Goal: Information Seeking & Learning: Compare options

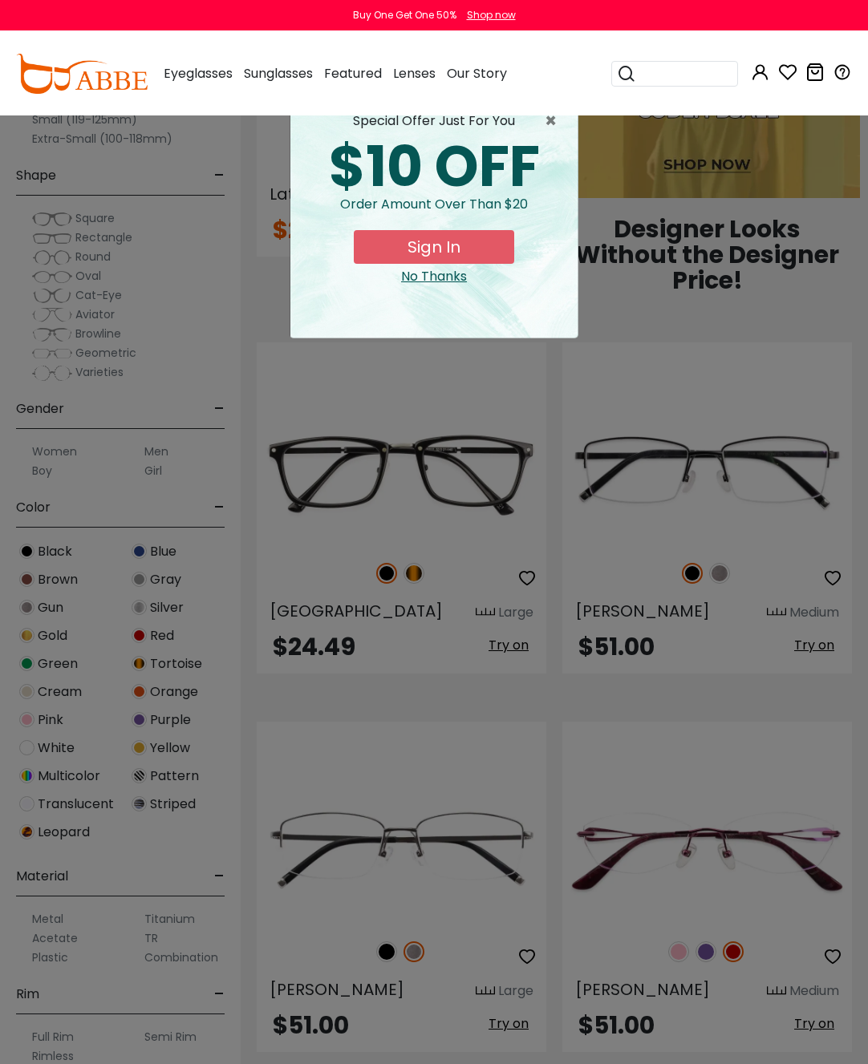
scroll to position [1114, 0]
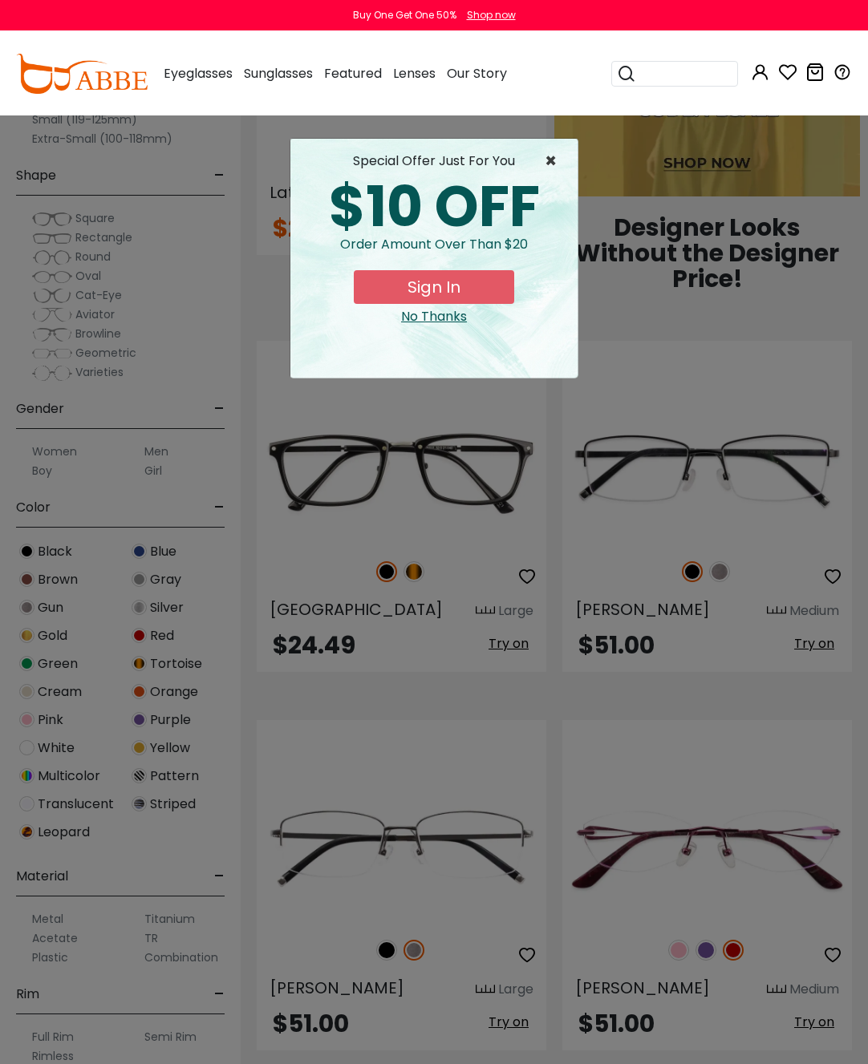
click at [553, 164] on span "×" at bounding box center [554, 161] width 20 height 19
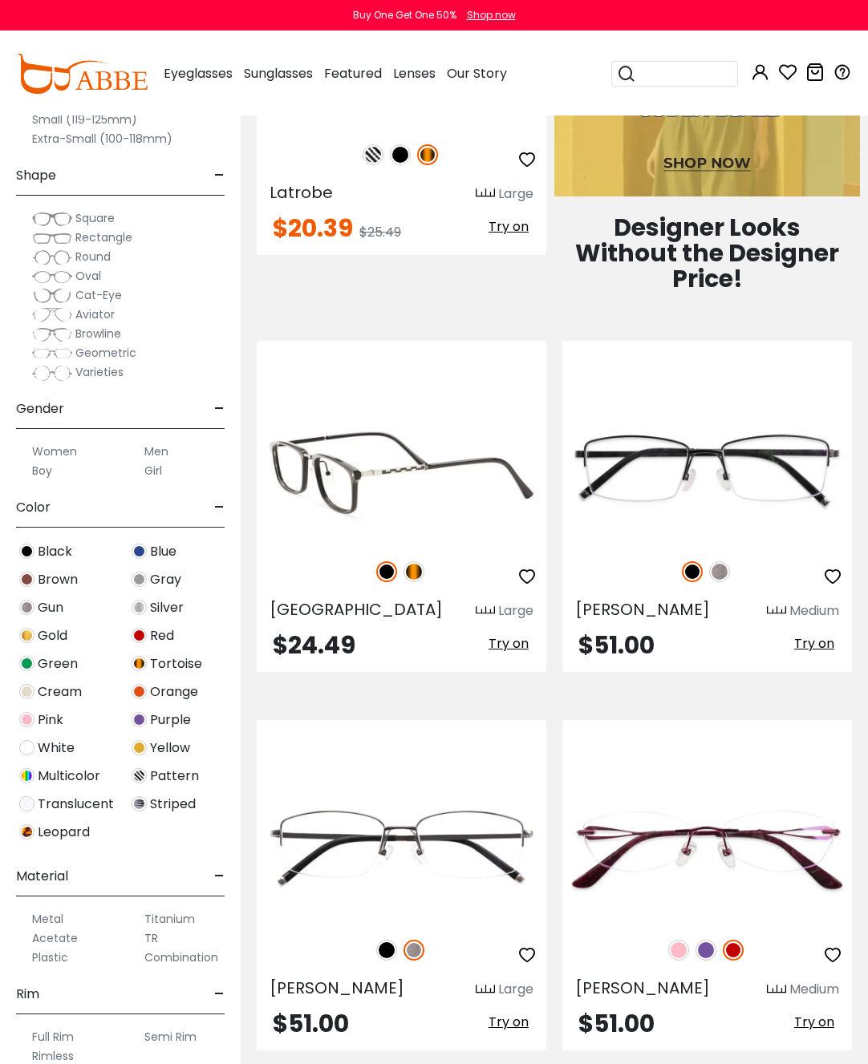
click at [472, 486] on img at bounding box center [401, 470] width 289 height 145
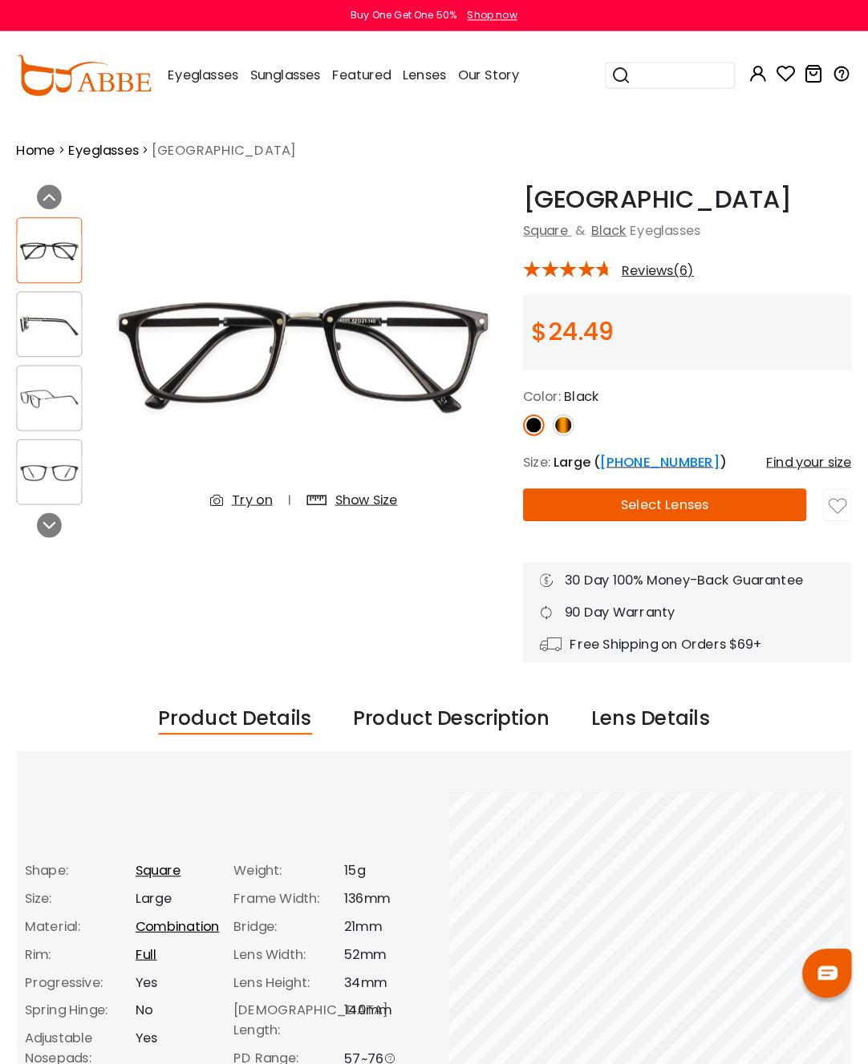
scroll to position [4, 0]
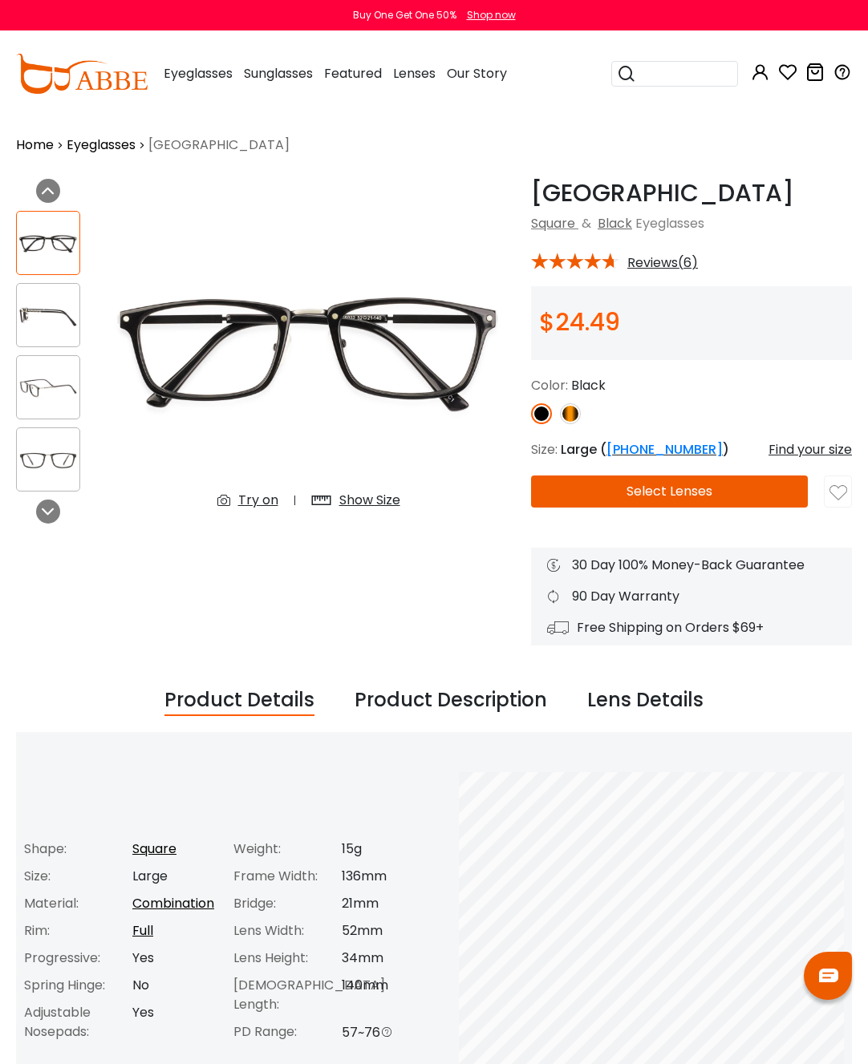
click at [59, 323] on img at bounding box center [48, 315] width 63 height 31
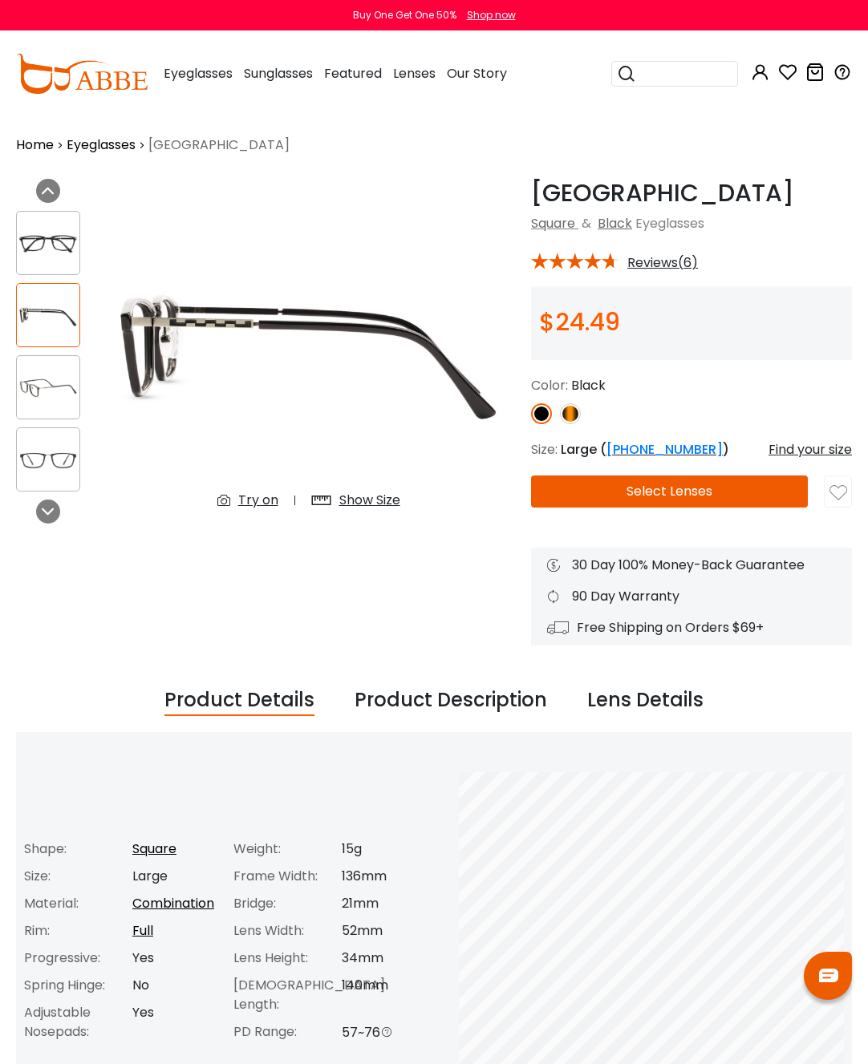
click at [58, 403] on img at bounding box center [48, 387] width 63 height 31
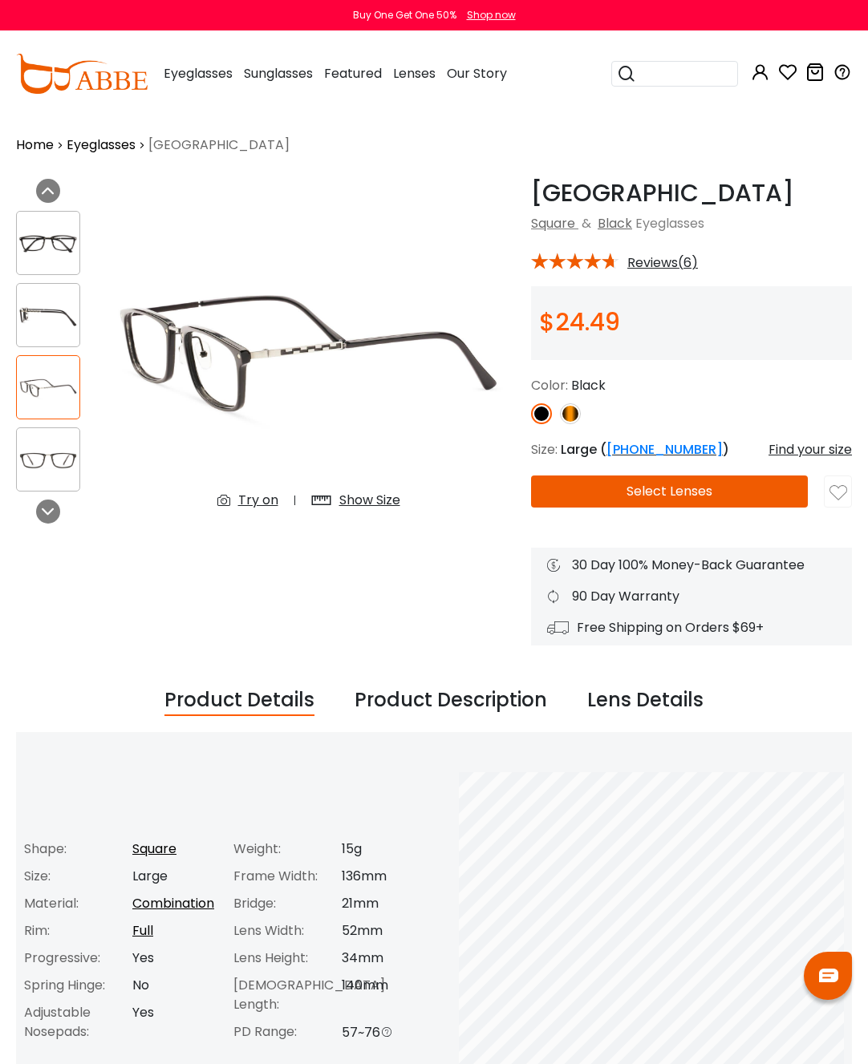
click at [48, 462] on img at bounding box center [48, 459] width 63 height 31
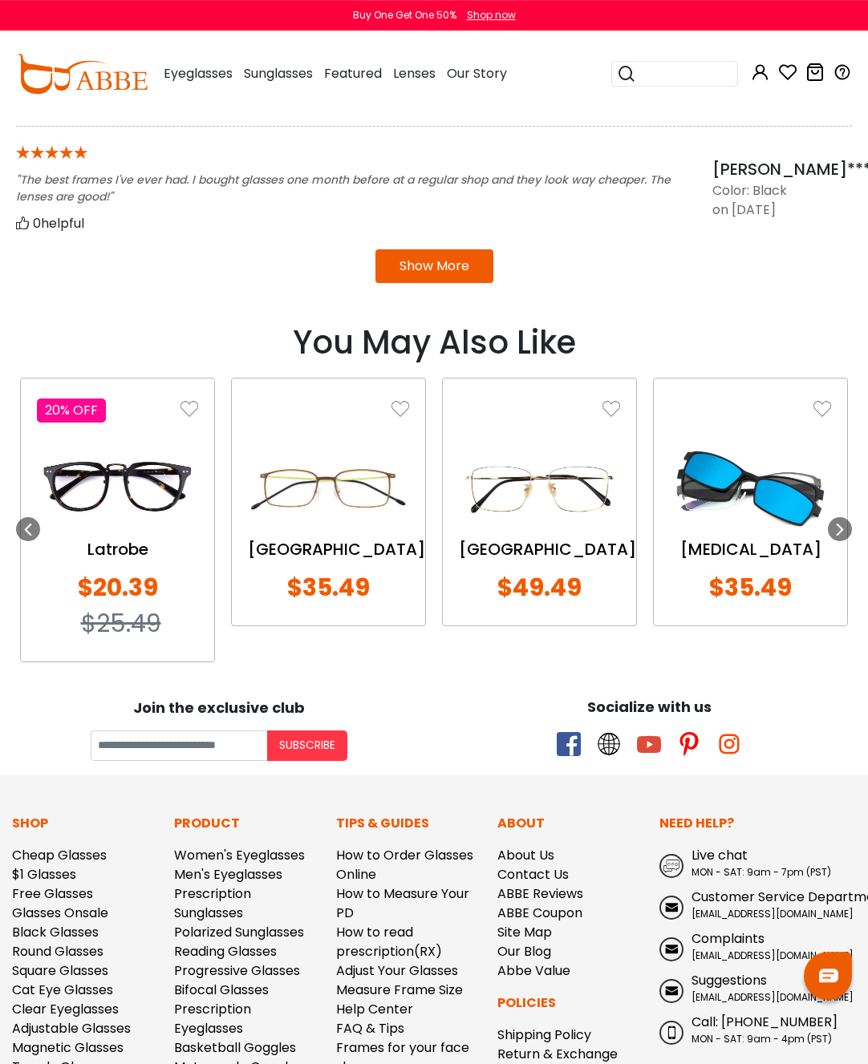
scroll to position [1564, 0]
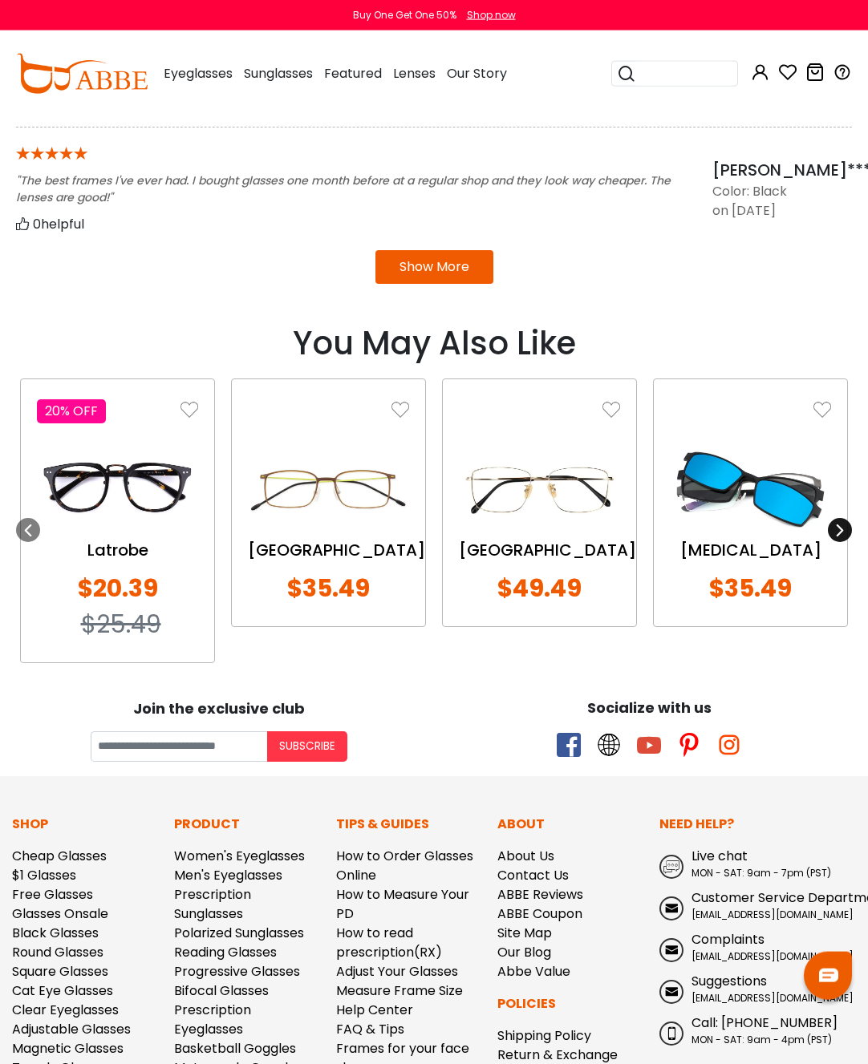
click at [844, 524] on icon at bounding box center [839, 530] width 13 height 13
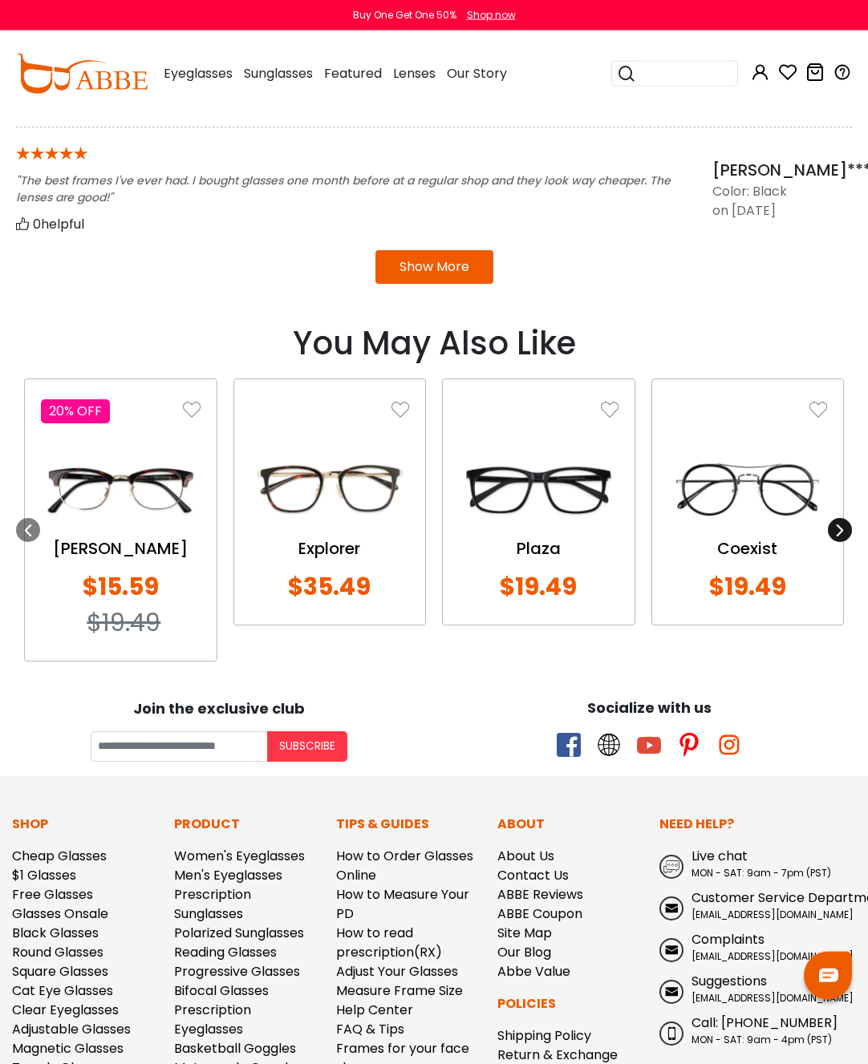
scroll to position [1564, 0]
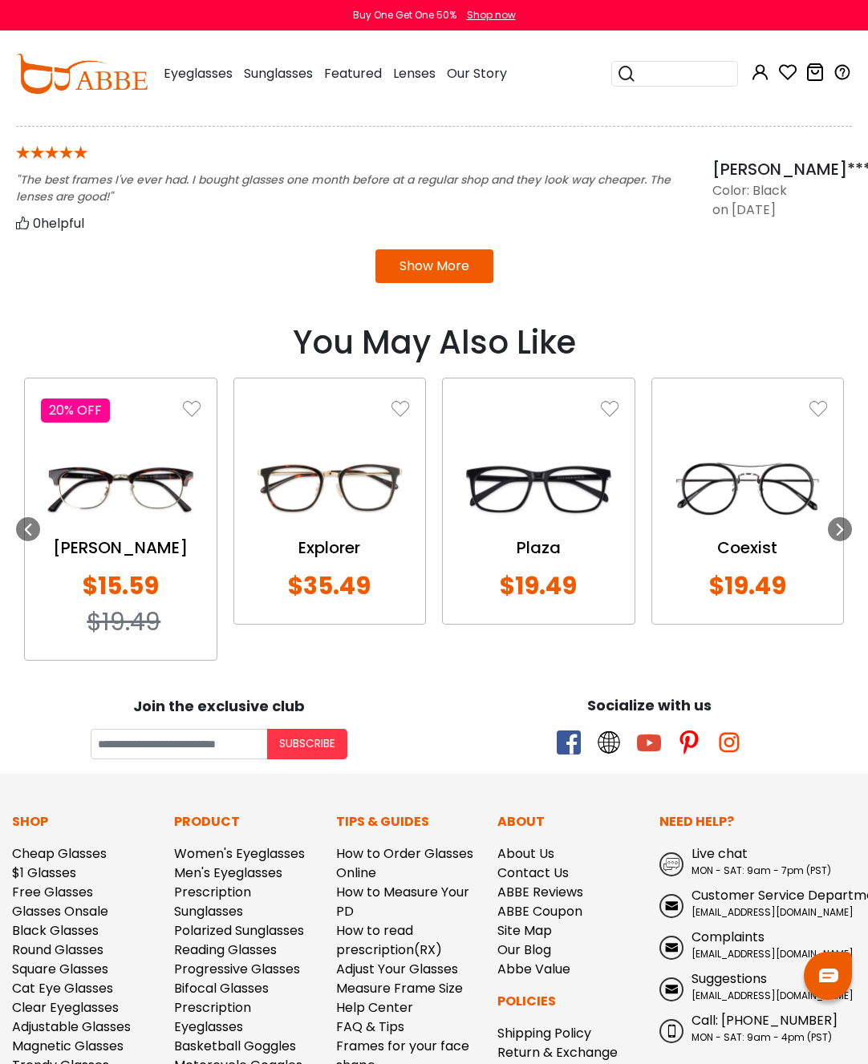
click at [819, 526] on img at bounding box center [748, 487] width 160 height 79
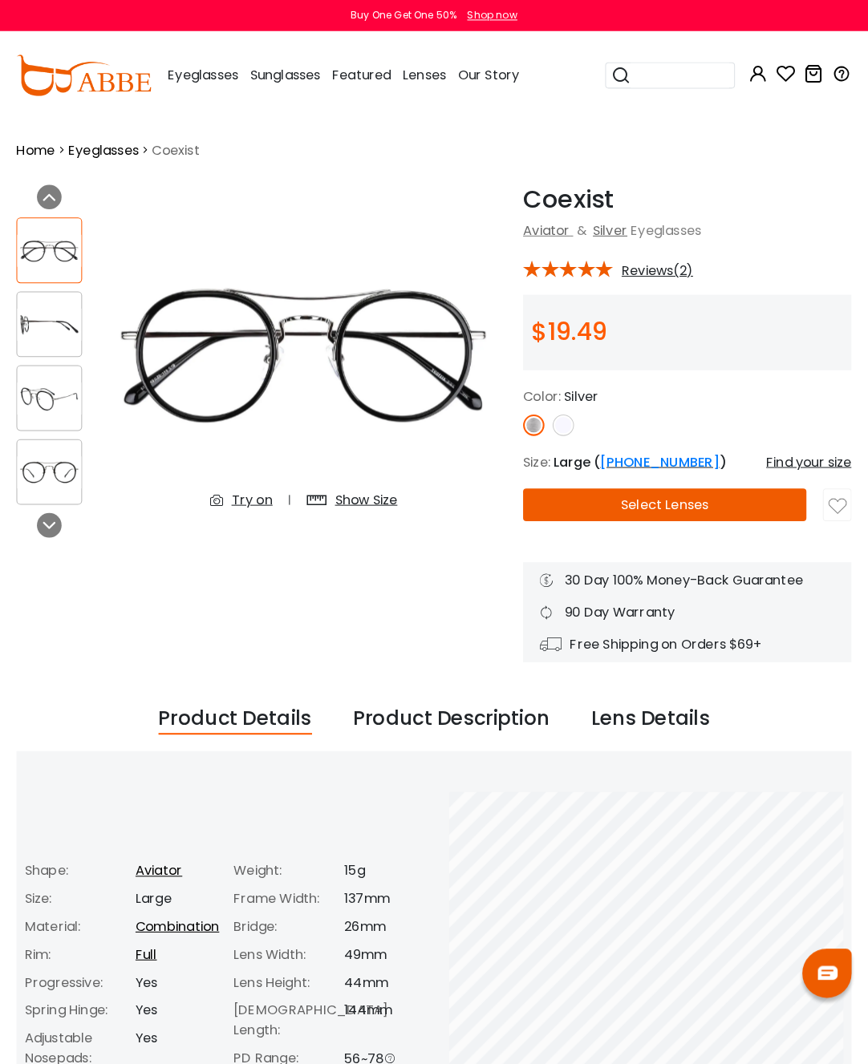
scroll to position [4, 0]
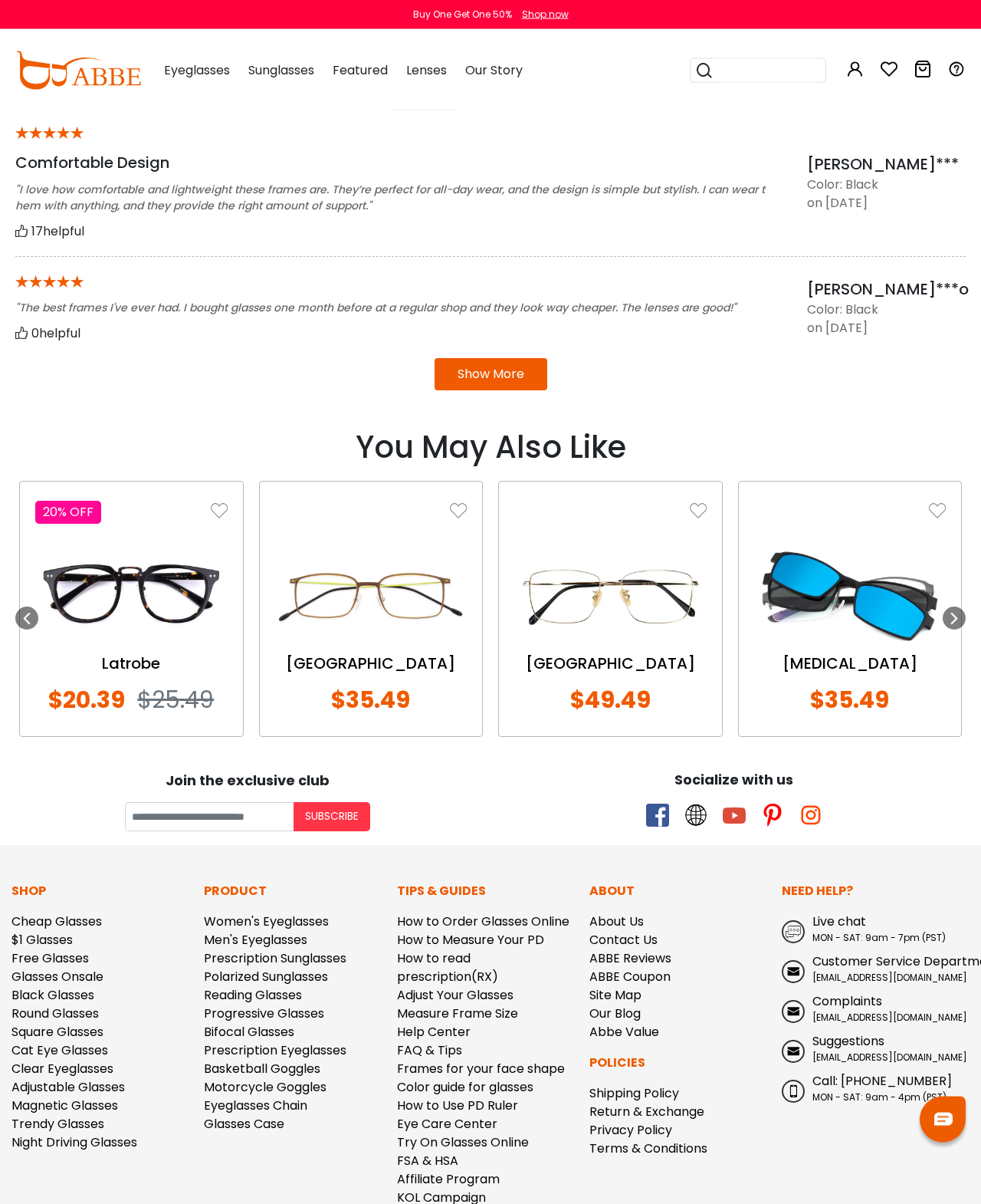
scroll to position [1360, 0]
click at [940, 609] on img at bounding box center [850, 596] width 192 height 96
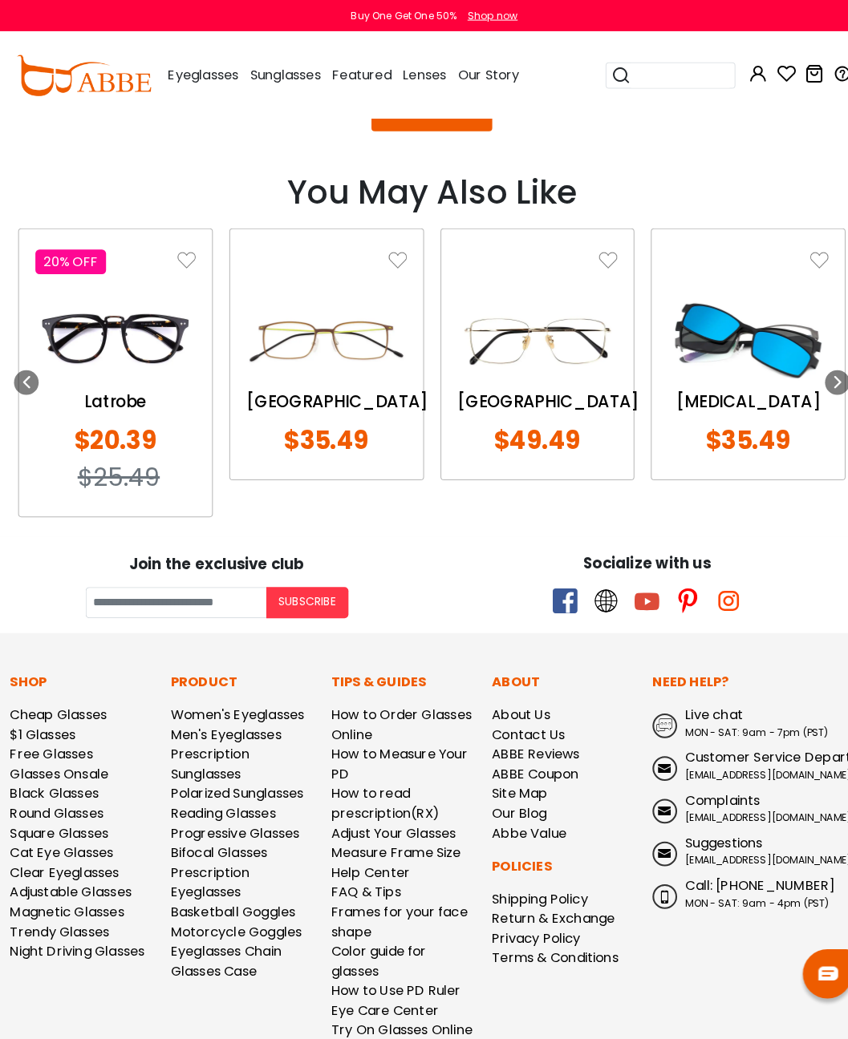
scroll to position [1721, 2]
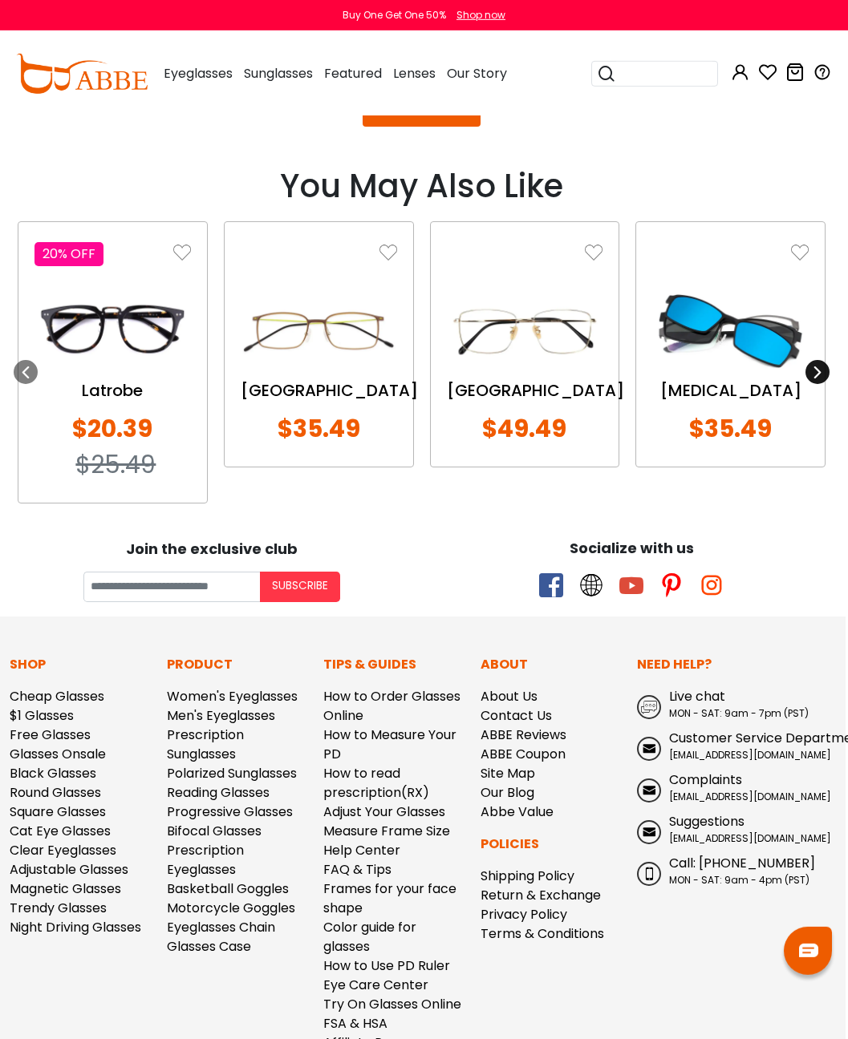
click at [819, 366] on icon at bounding box center [817, 372] width 13 height 13
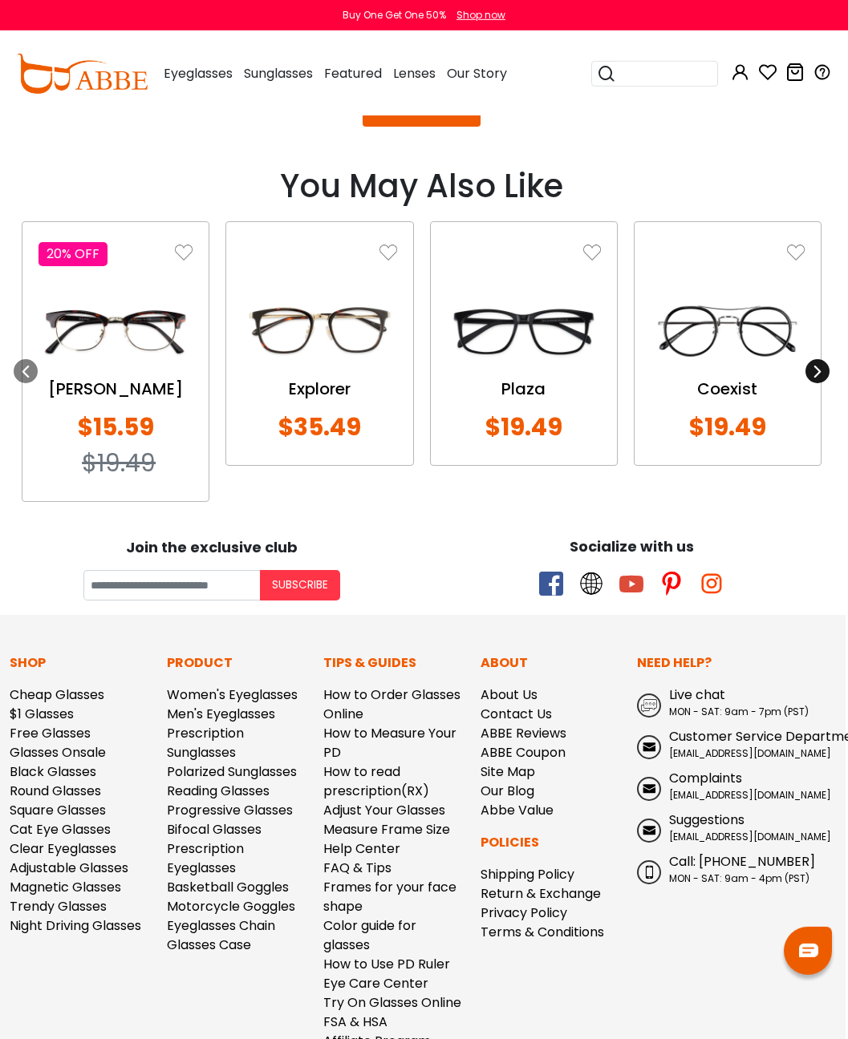
click at [816, 372] on icon at bounding box center [817, 371] width 13 height 13
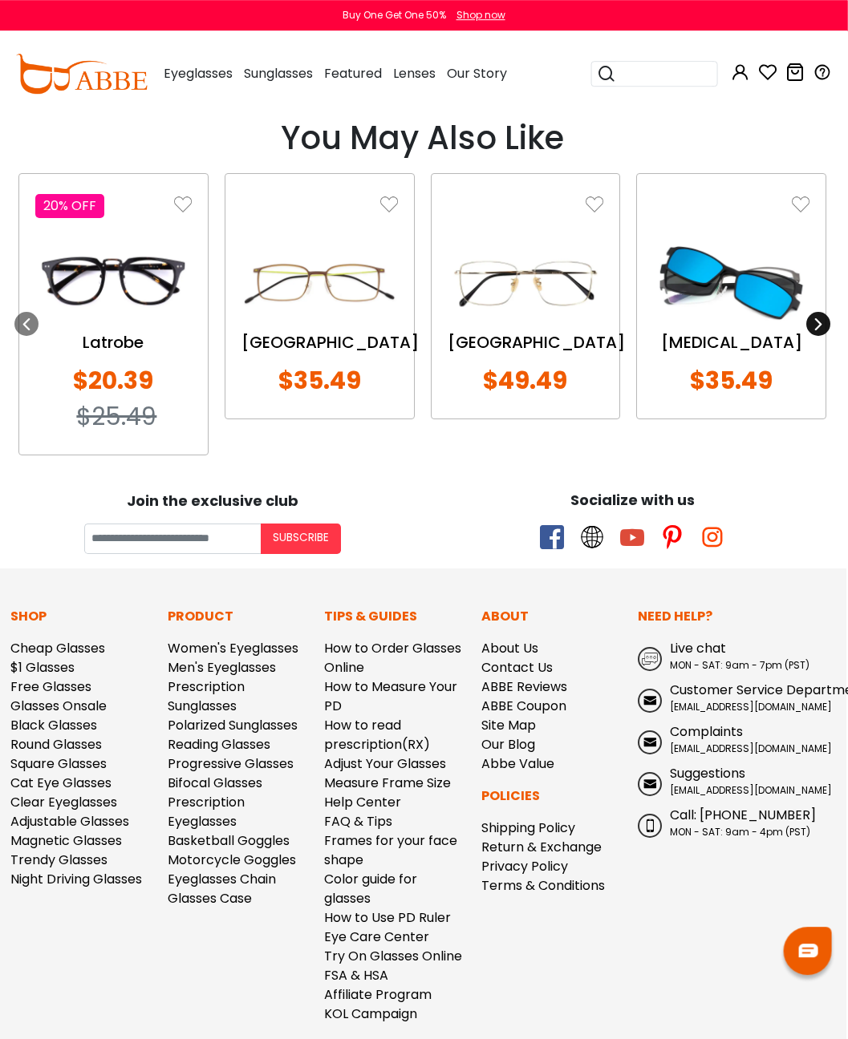
scroll to position [1768, 2]
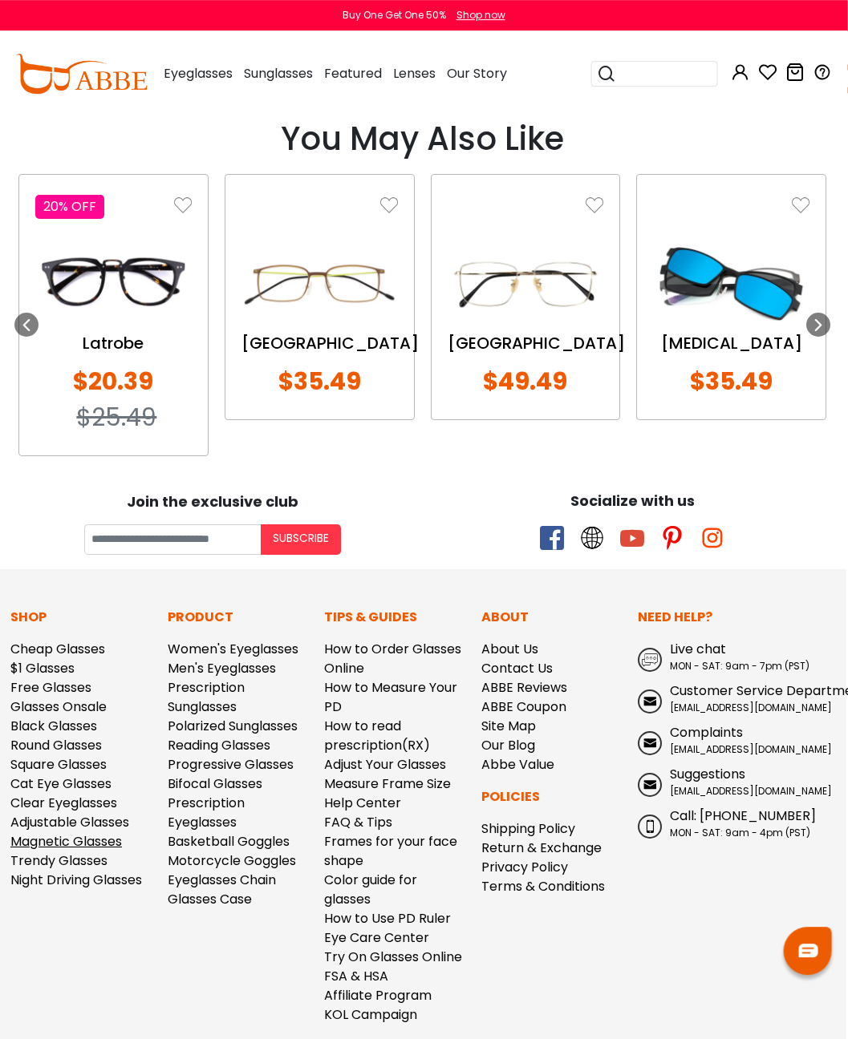
click at [71, 842] on link "Magnetic Glasses" at bounding box center [65, 841] width 111 height 18
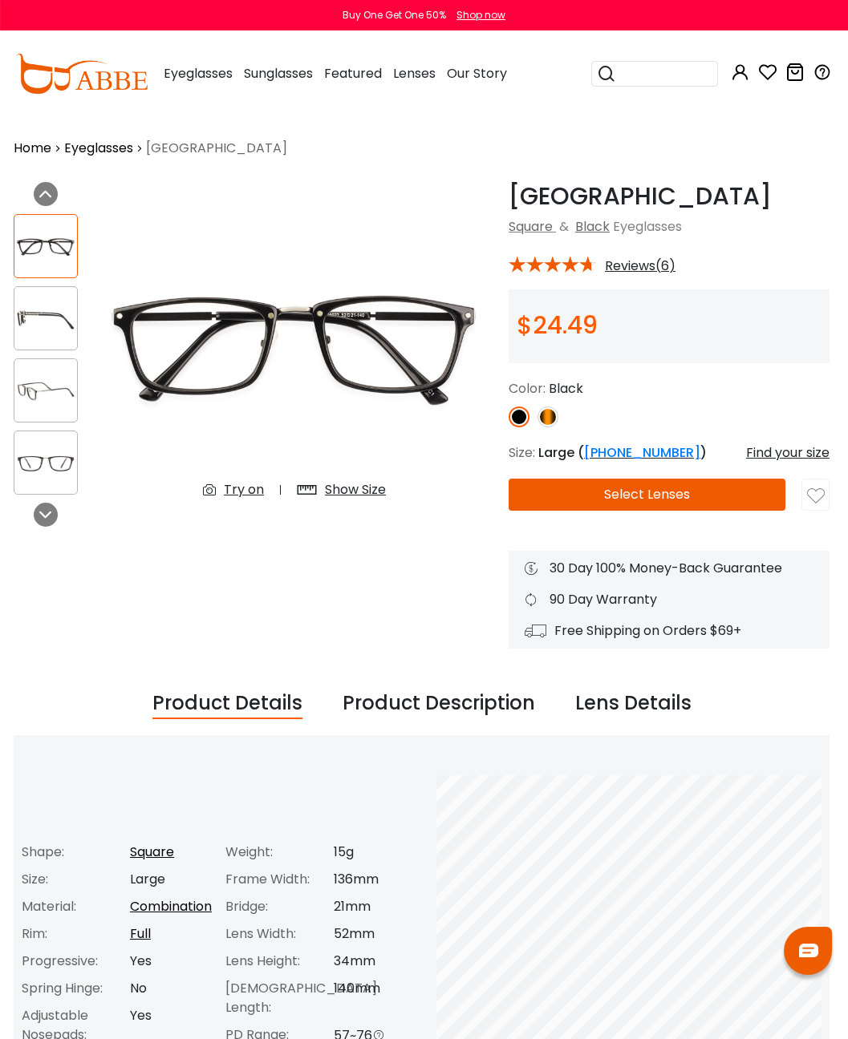
scroll to position [0, 2]
click at [55, 510] on div at bounding box center [46, 516] width 24 height 24
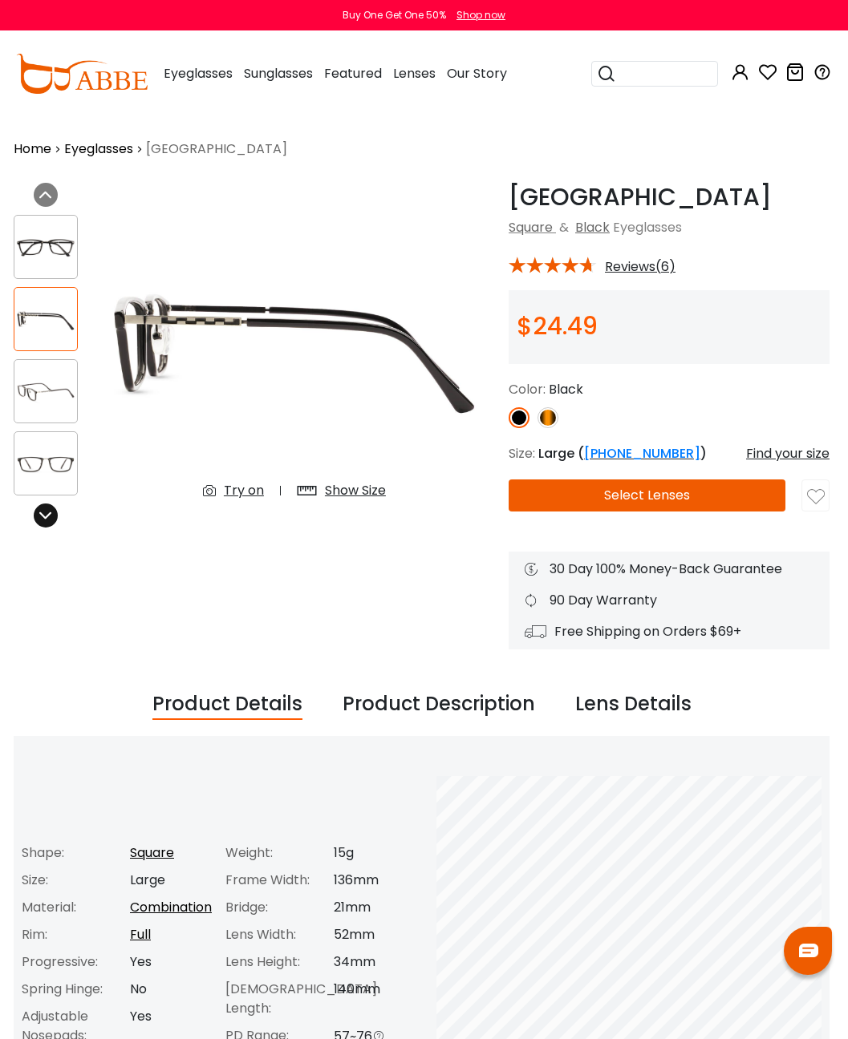
click at [42, 523] on div at bounding box center [46, 516] width 24 height 24
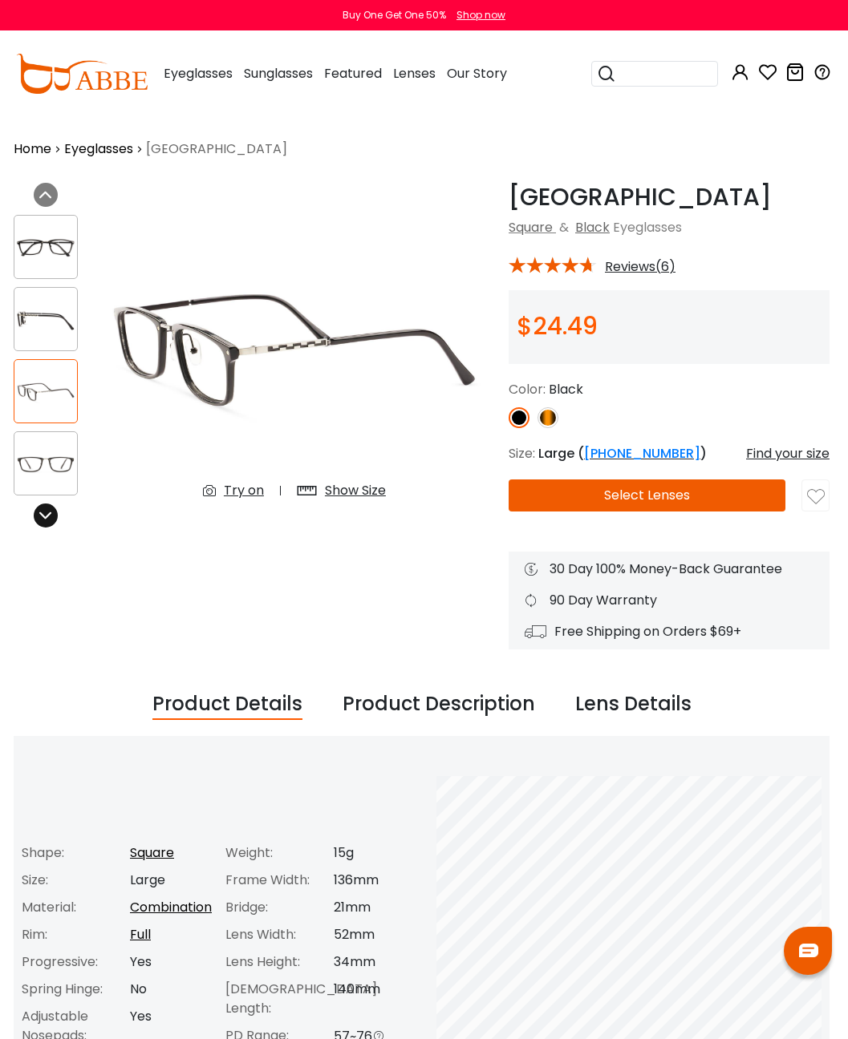
click at [42, 523] on div at bounding box center [46, 516] width 24 height 24
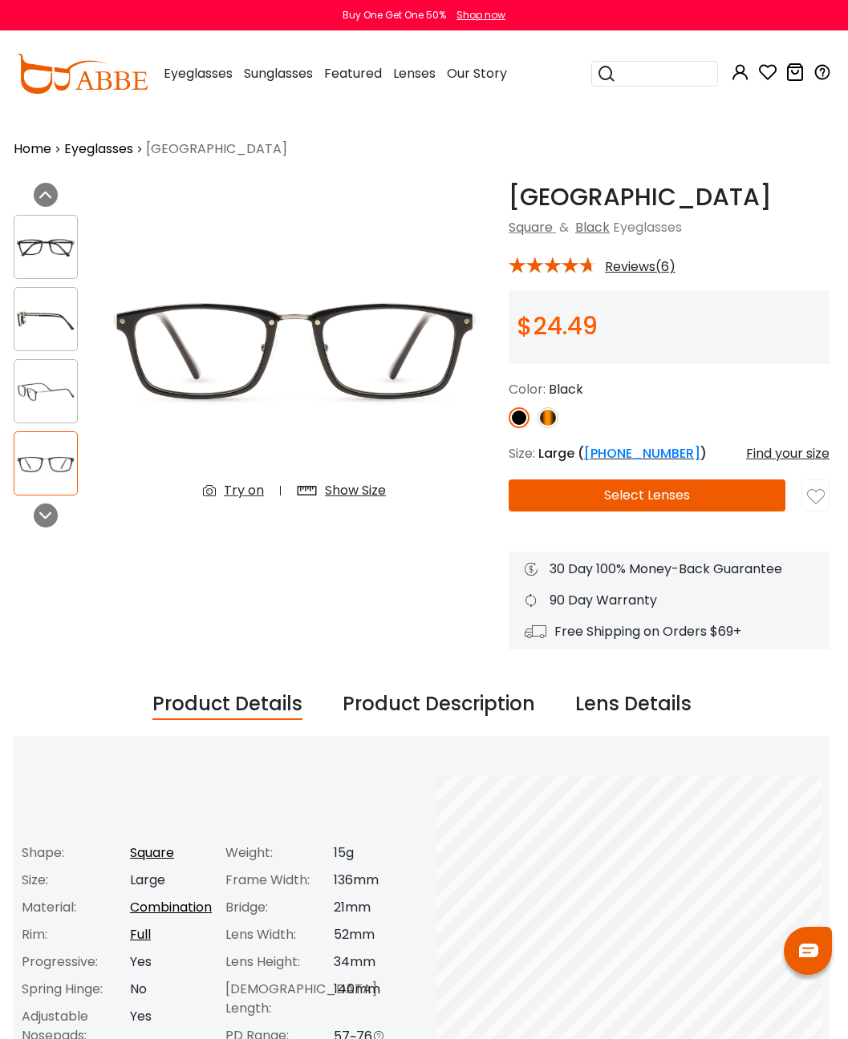
click at [40, 538] on div "Previous Next" at bounding box center [47, 366] width 83 height 367
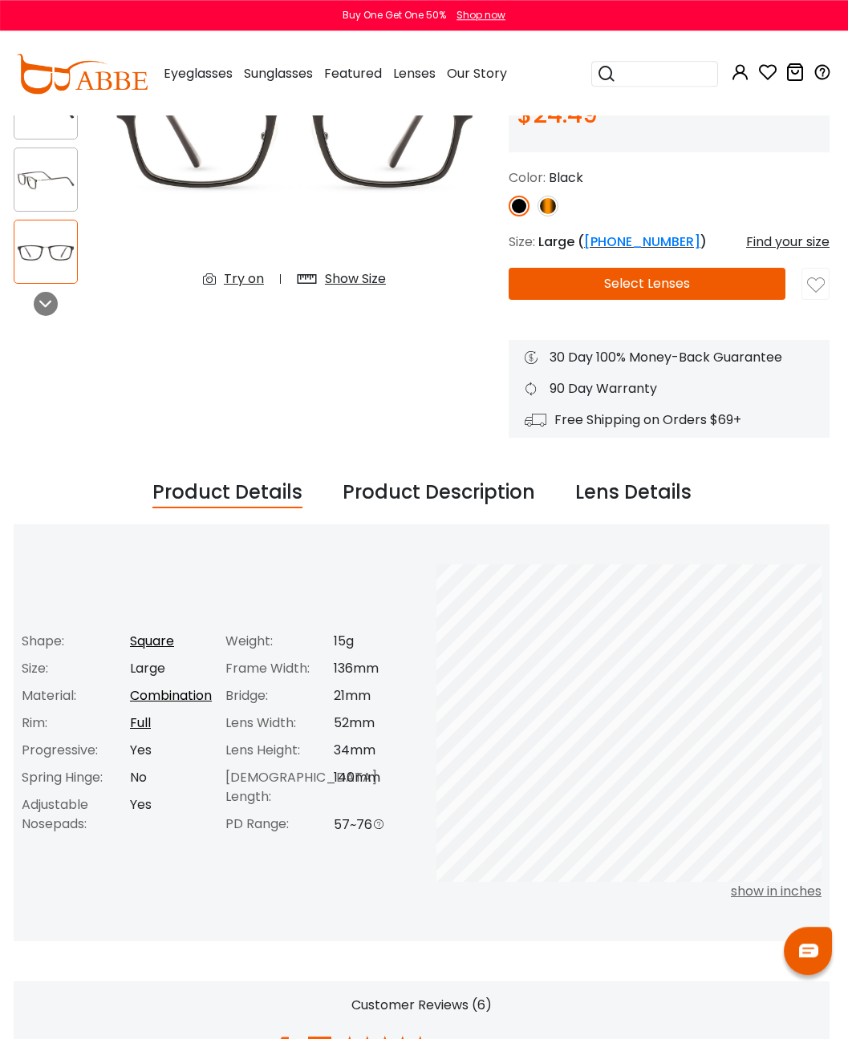
click at [478, 504] on div "Product Description" at bounding box center [438, 493] width 192 height 30
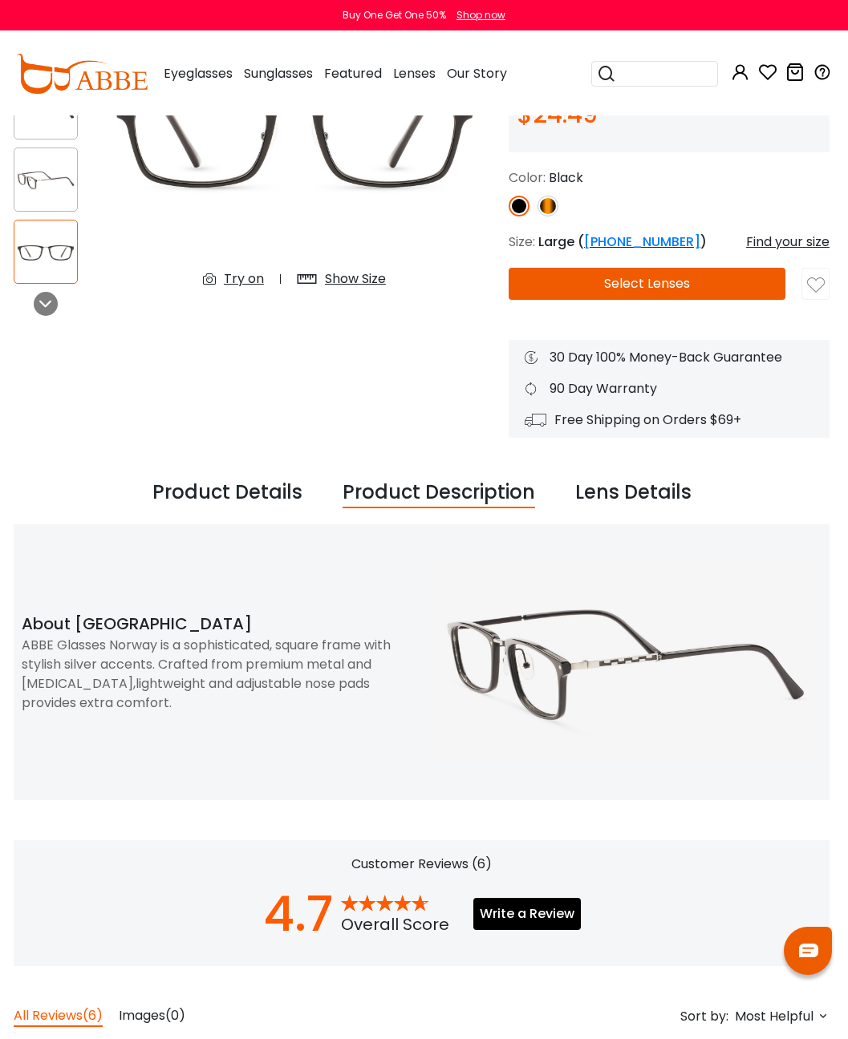
click at [622, 492] on div "Lens Details" at bounding box center [633, 493] width 116 height 30
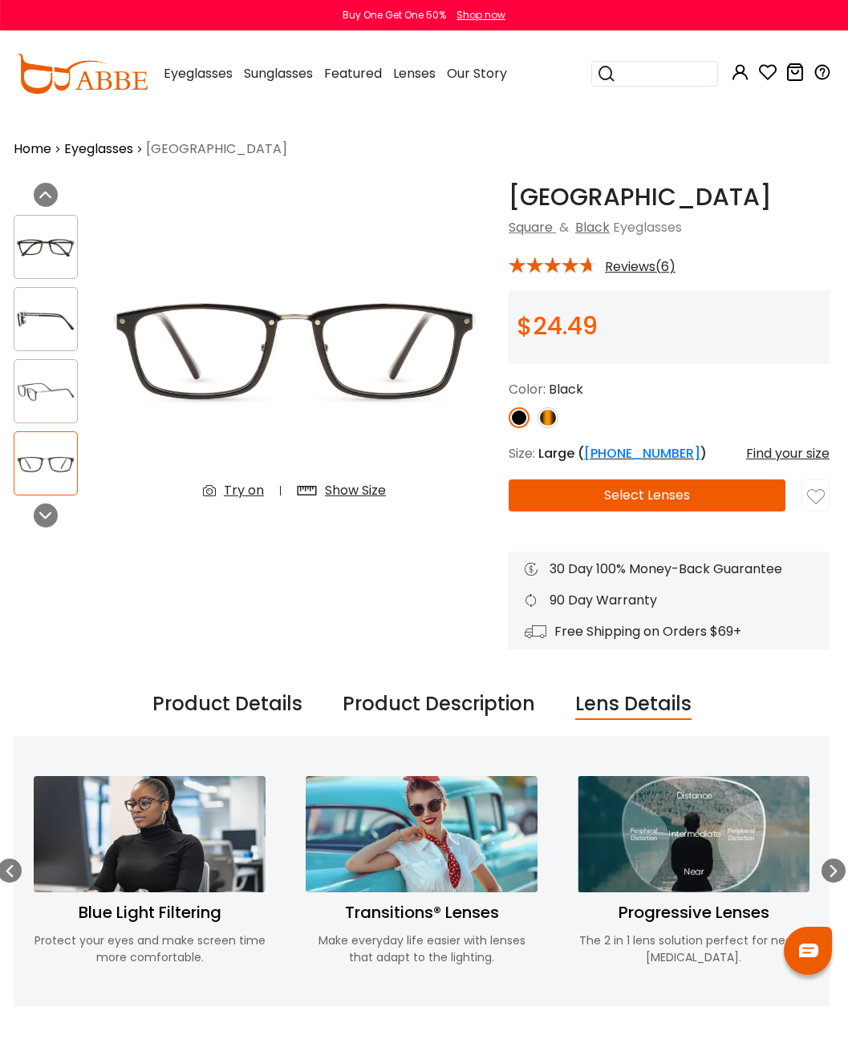
scroll to position [0, 2]
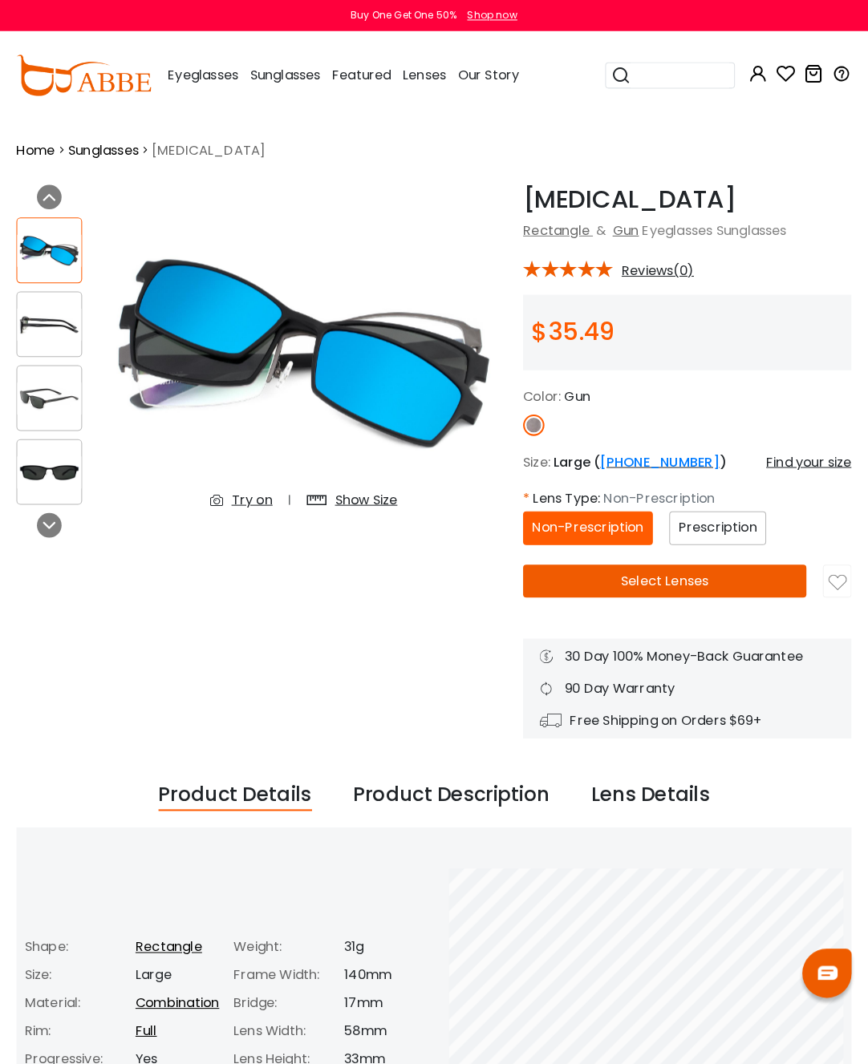
scroll to position [4, 0]
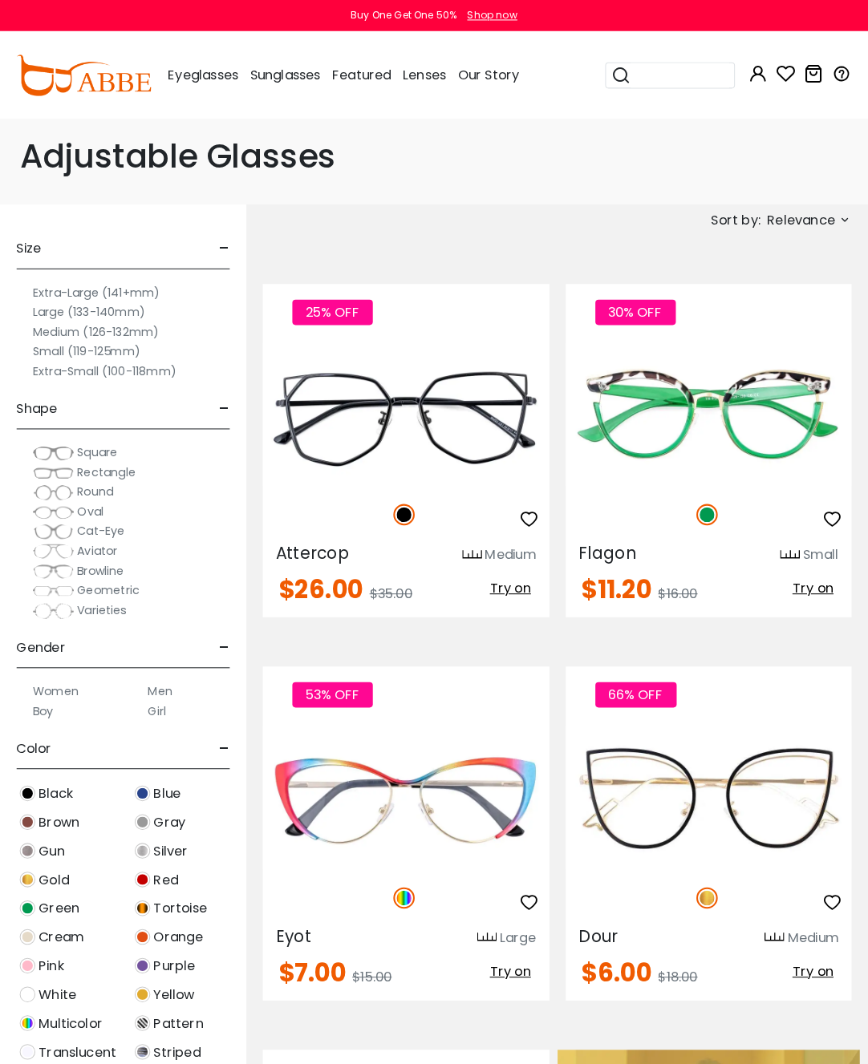
scroll to position [4, 0]
